Goal: Information Seeking & Learning: Learn about a topic

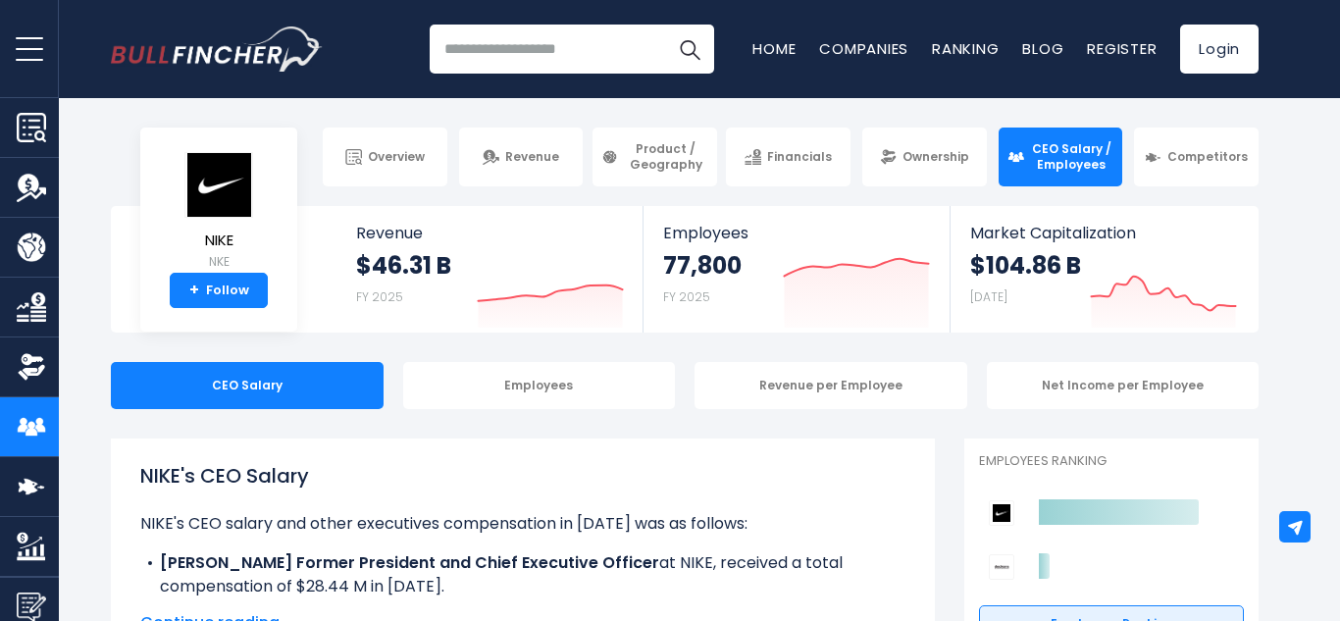
click at [507, 36] on input "search" at bounding box center [572, 49] width 285 height 49
type input "*********"
click at [665, 25] on button "Search" at bounding box center [689, 49] width 49 height 49
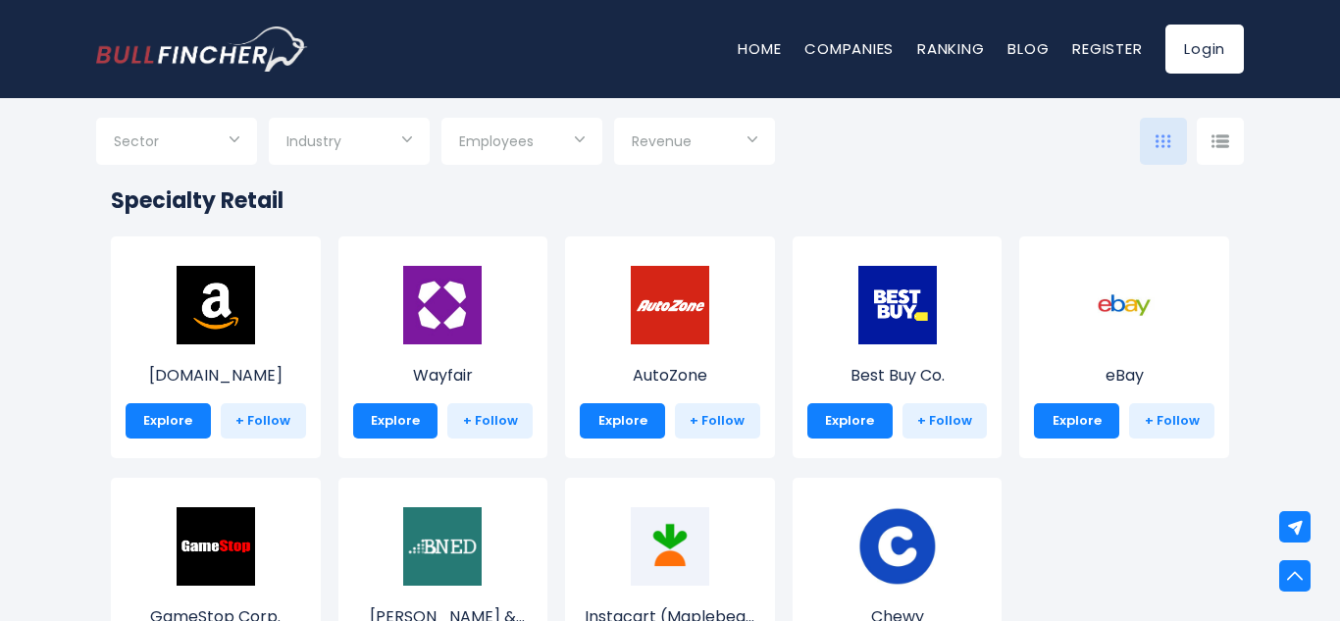
scroll to position [744, 0]
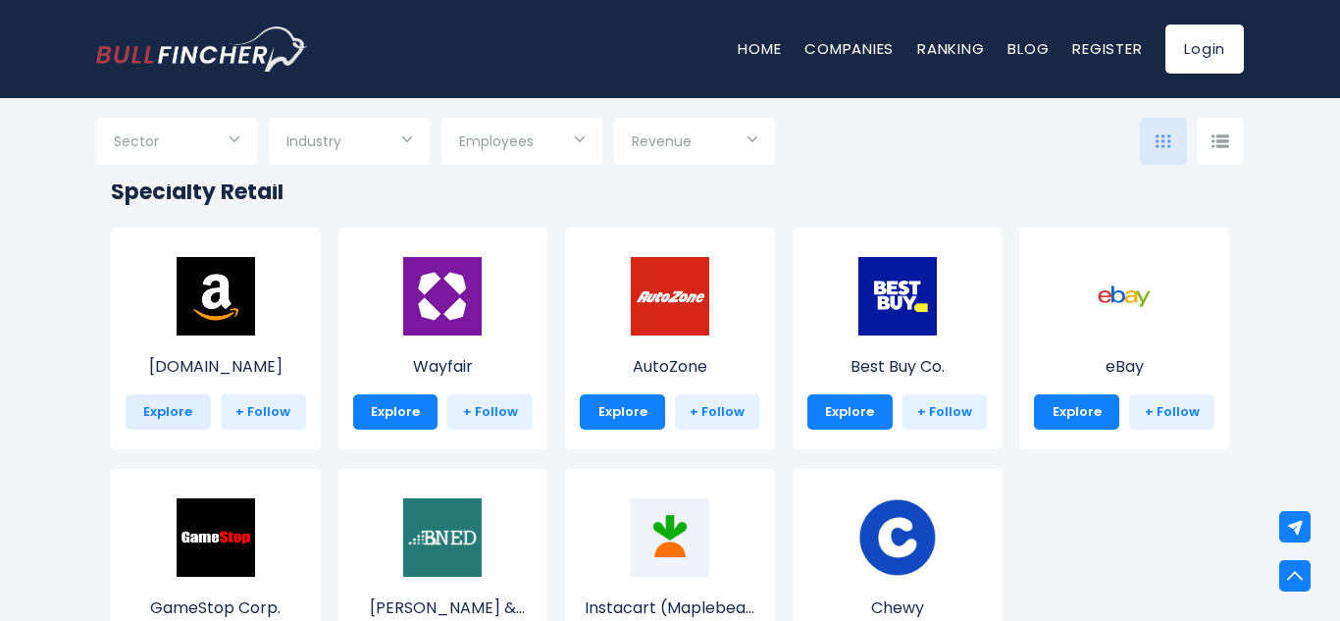
click at [182, 410] on link "Explore" at bounding box center [168, 411] width 85 height 35
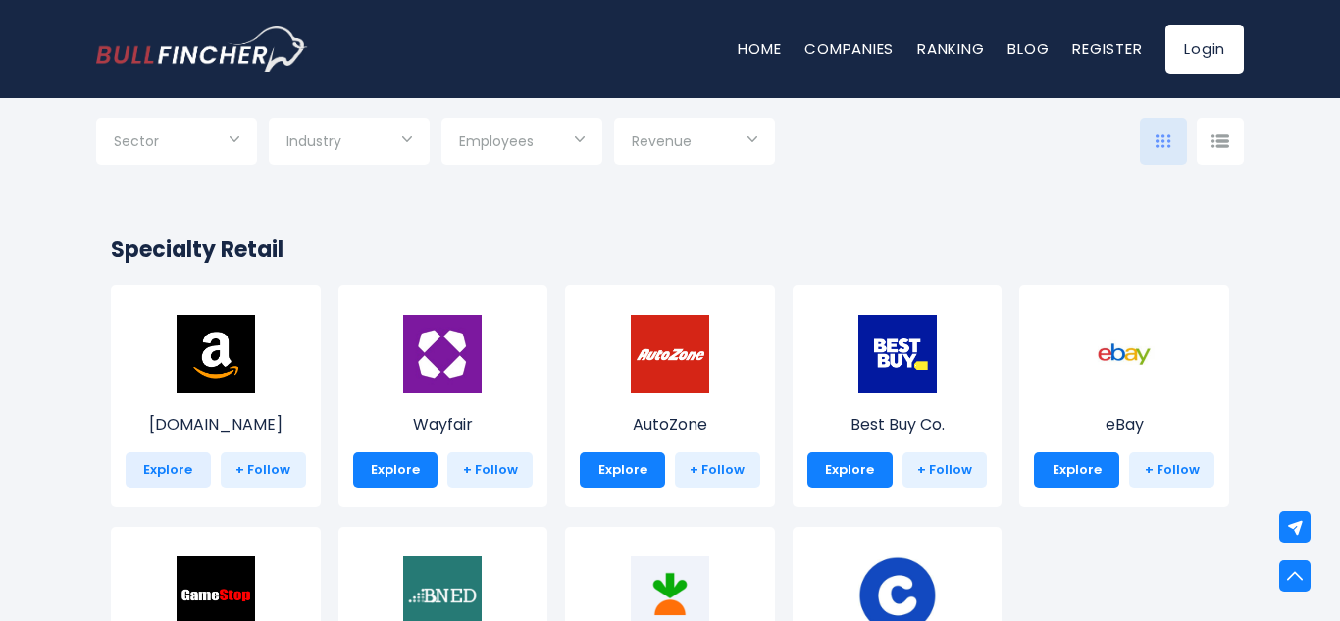
scroll to position [685, 0]
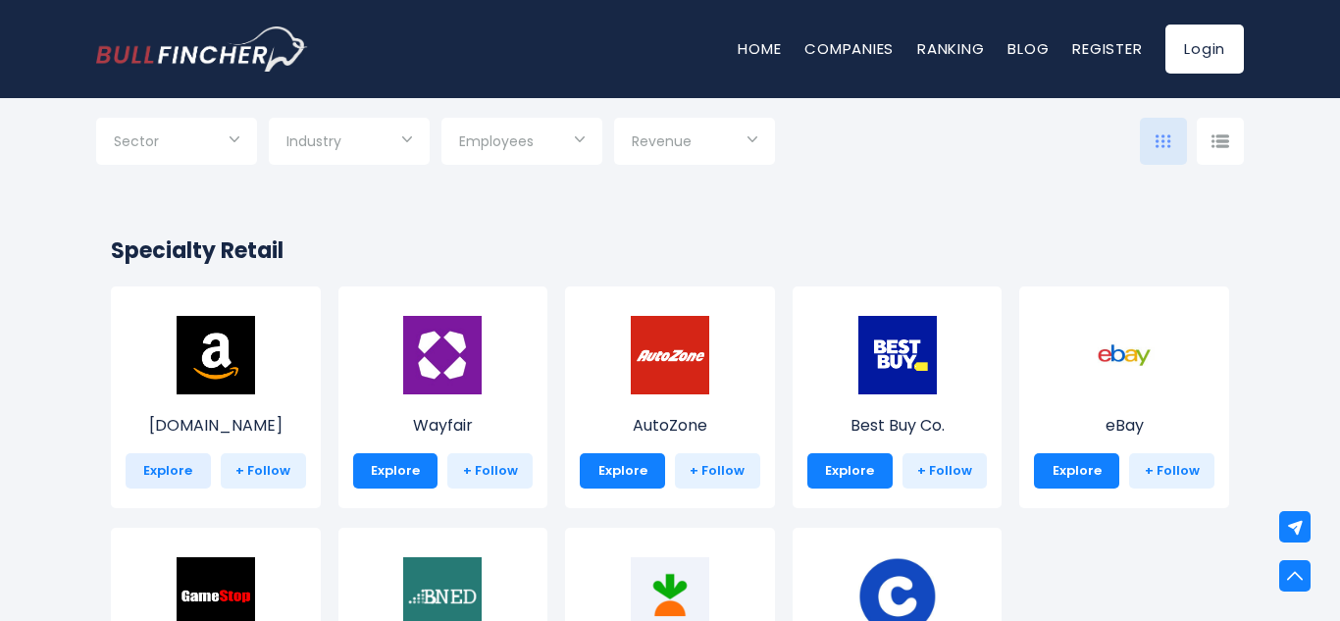
click at [173, 477] on link "Explore" at bounding box center [168, 470] width 85 height 35
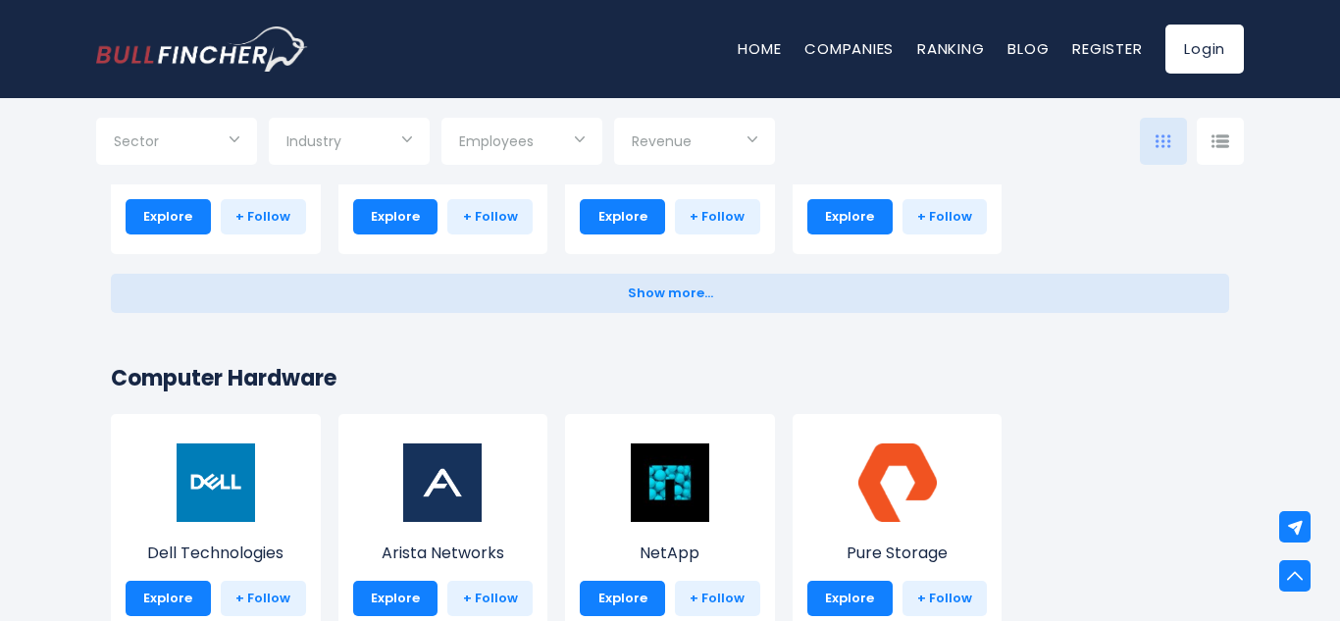
scroll to position [1354, 0]
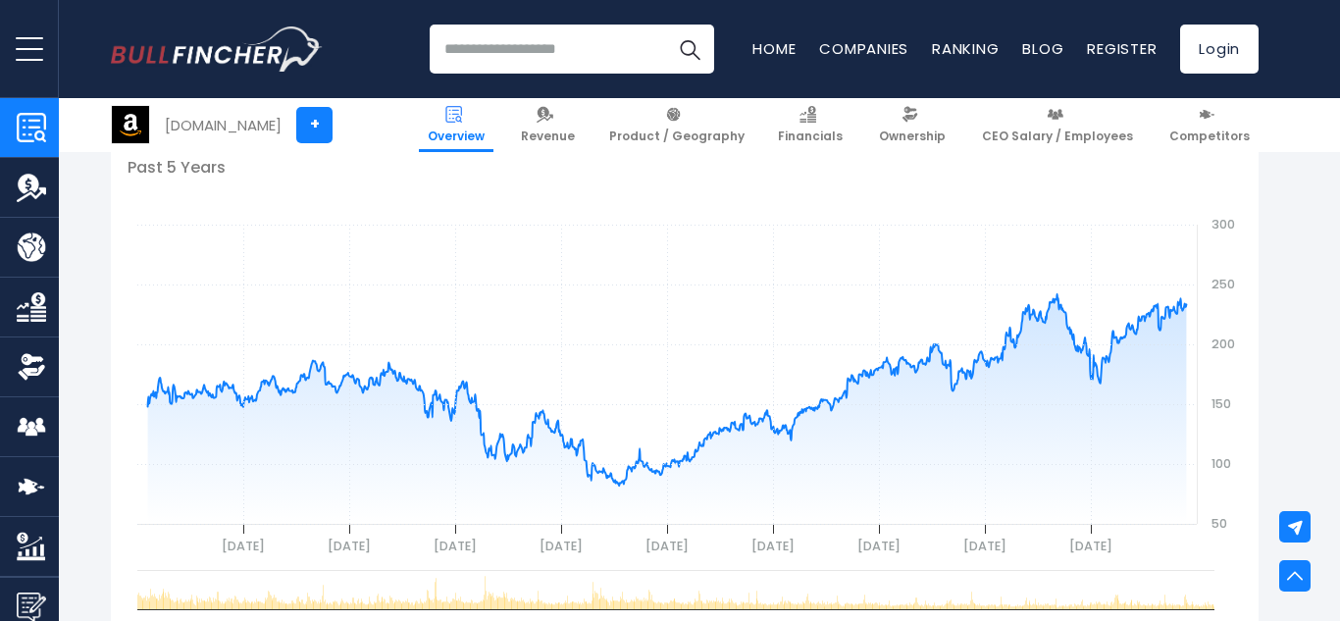
scroll to position [739, 0]
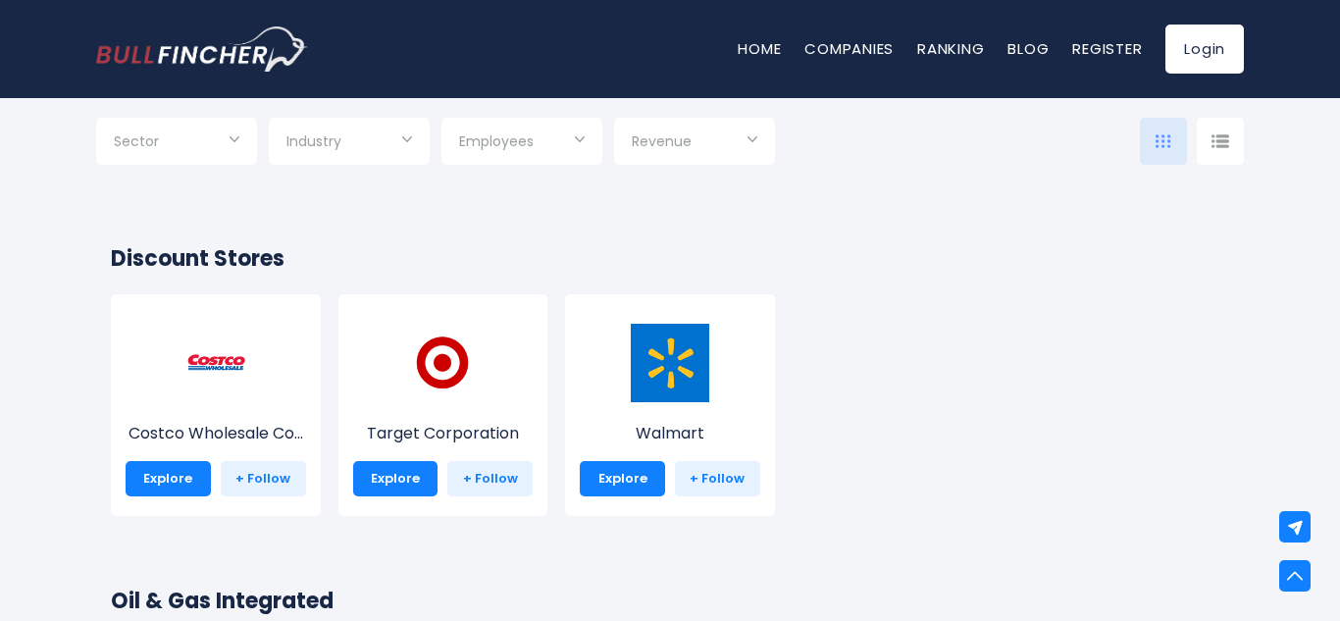
scroll to position [12417, 0]
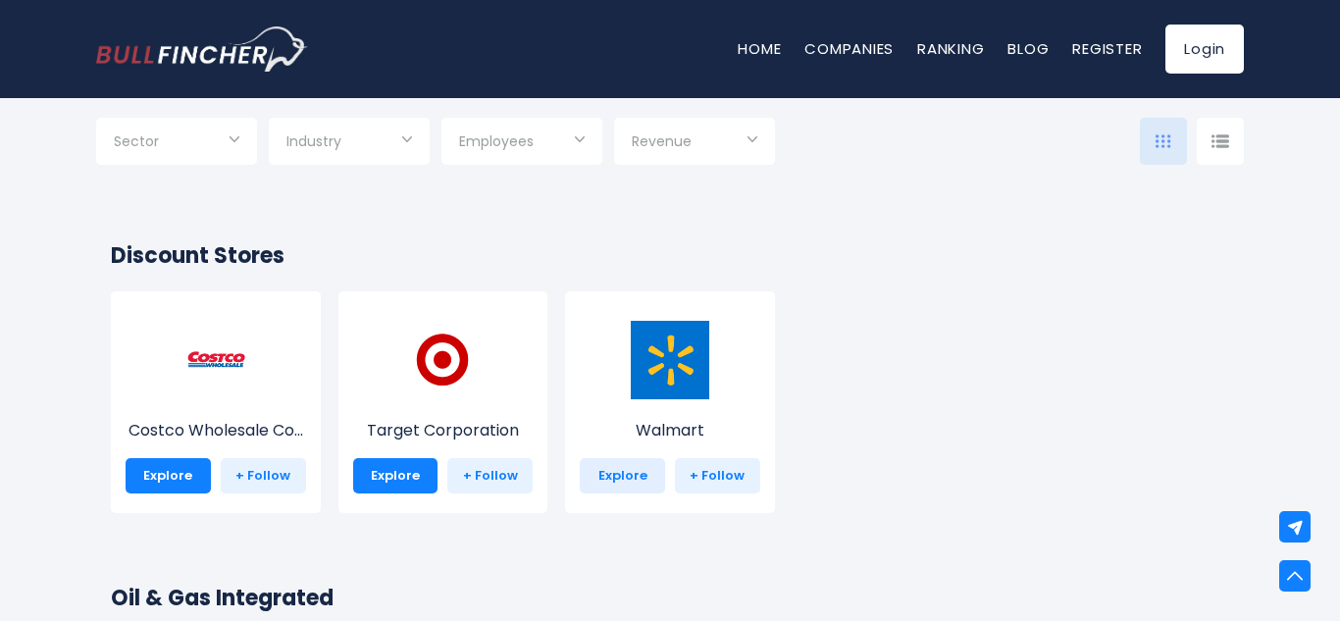
click at [634, 477] on link "Explore" at bounding box center [622, 475] width 85 height 35
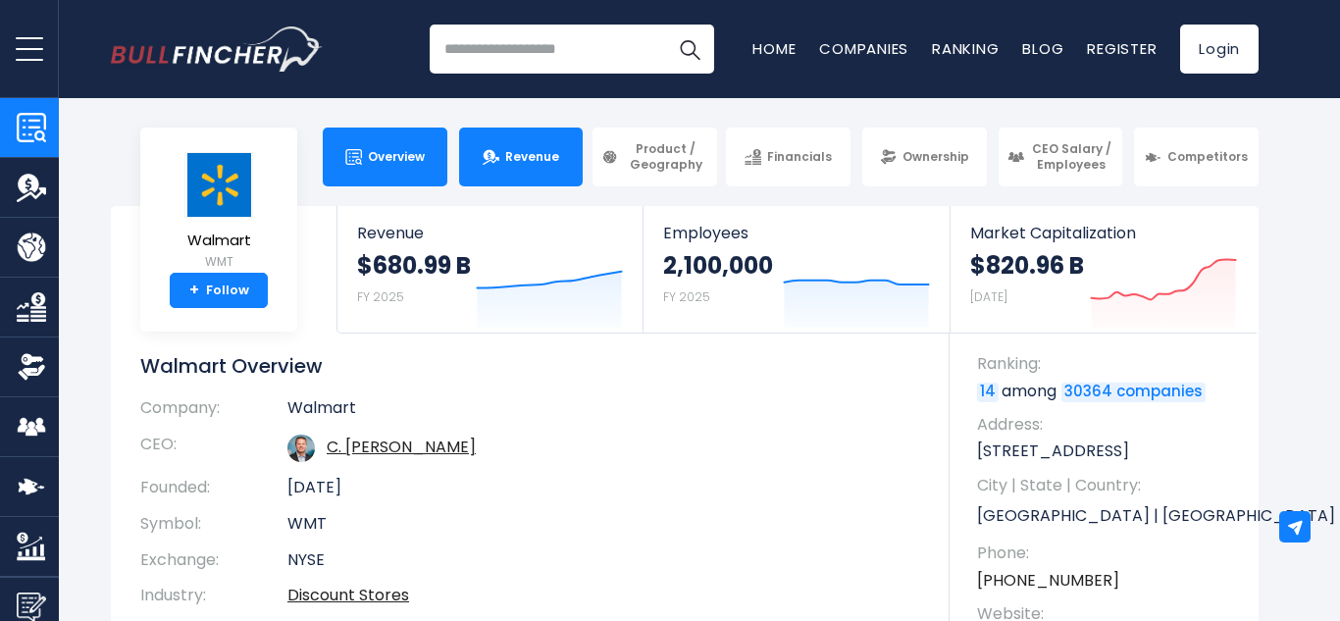
click at [524, 141] on link "Revenue" at bounding box center [521, 157] width 125 height 59
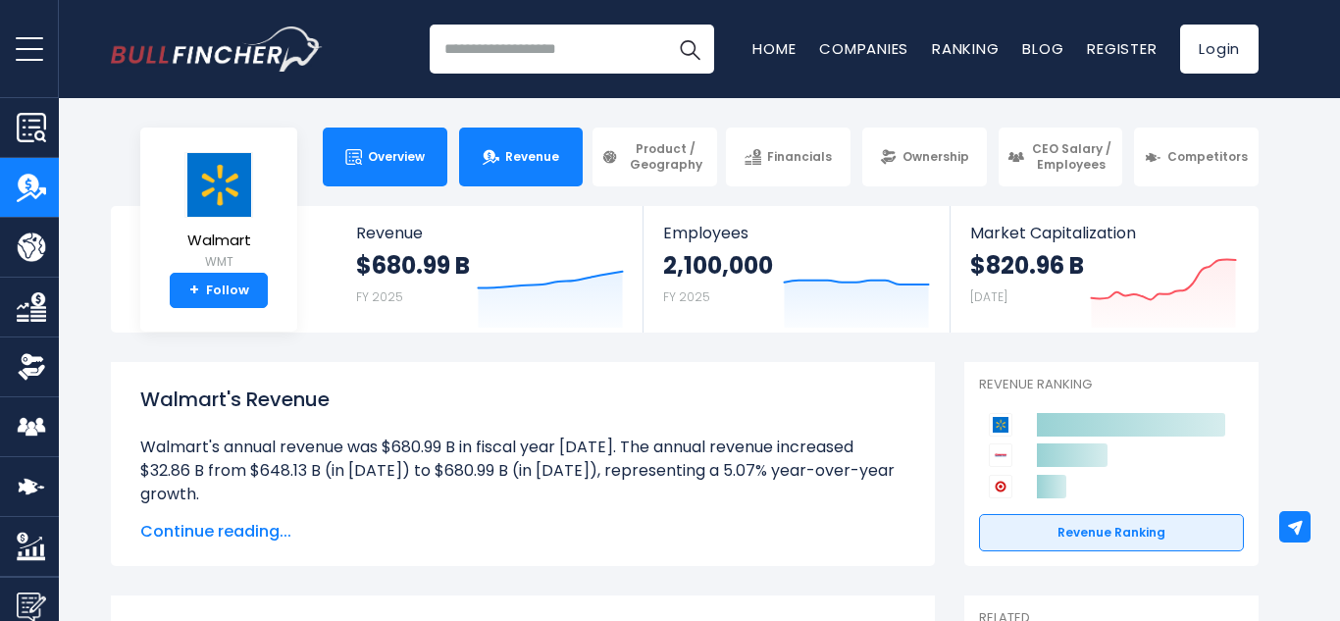
click at [393, 152] on span "Overview" at bounding box center [396, 157] width 57 height 16
